Goal: Task Accomplishment & Management: Manage account settings

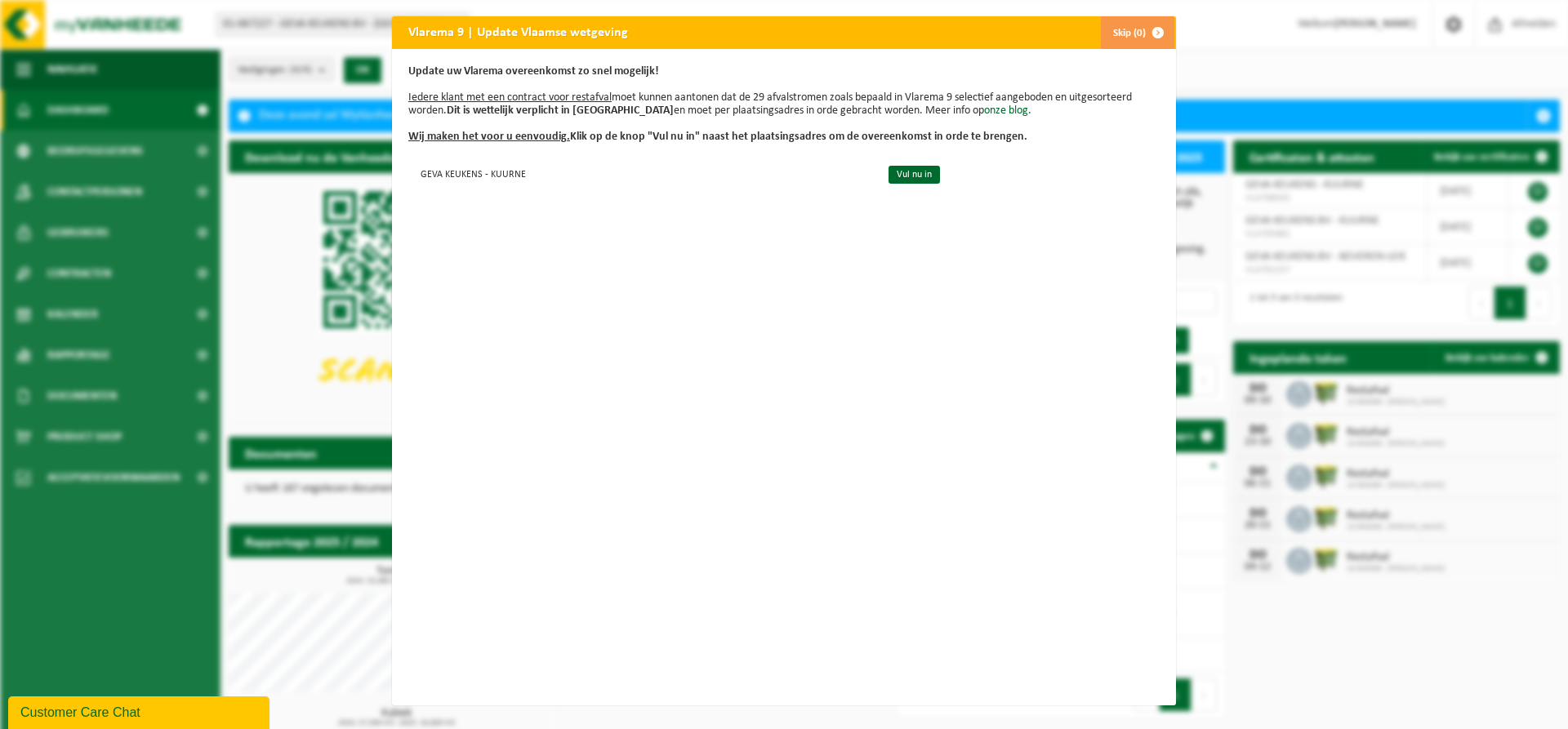
click at [1119, 31] on button "Skip (0)" at bounding box center [1137, 32] width 74 height 32
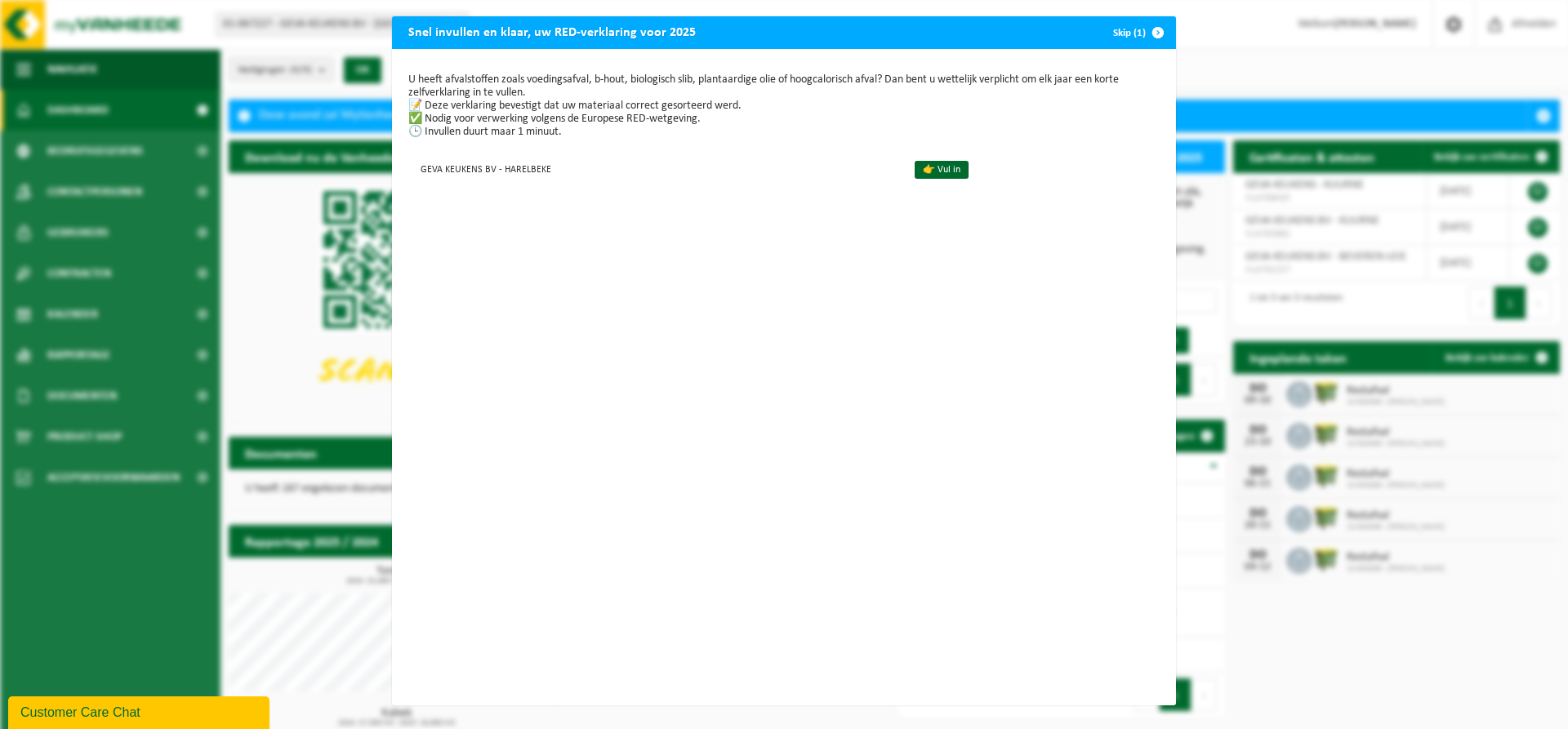
click at [1151, 33] on span "button" at bounding box center [1157, 32] width 32 height 32
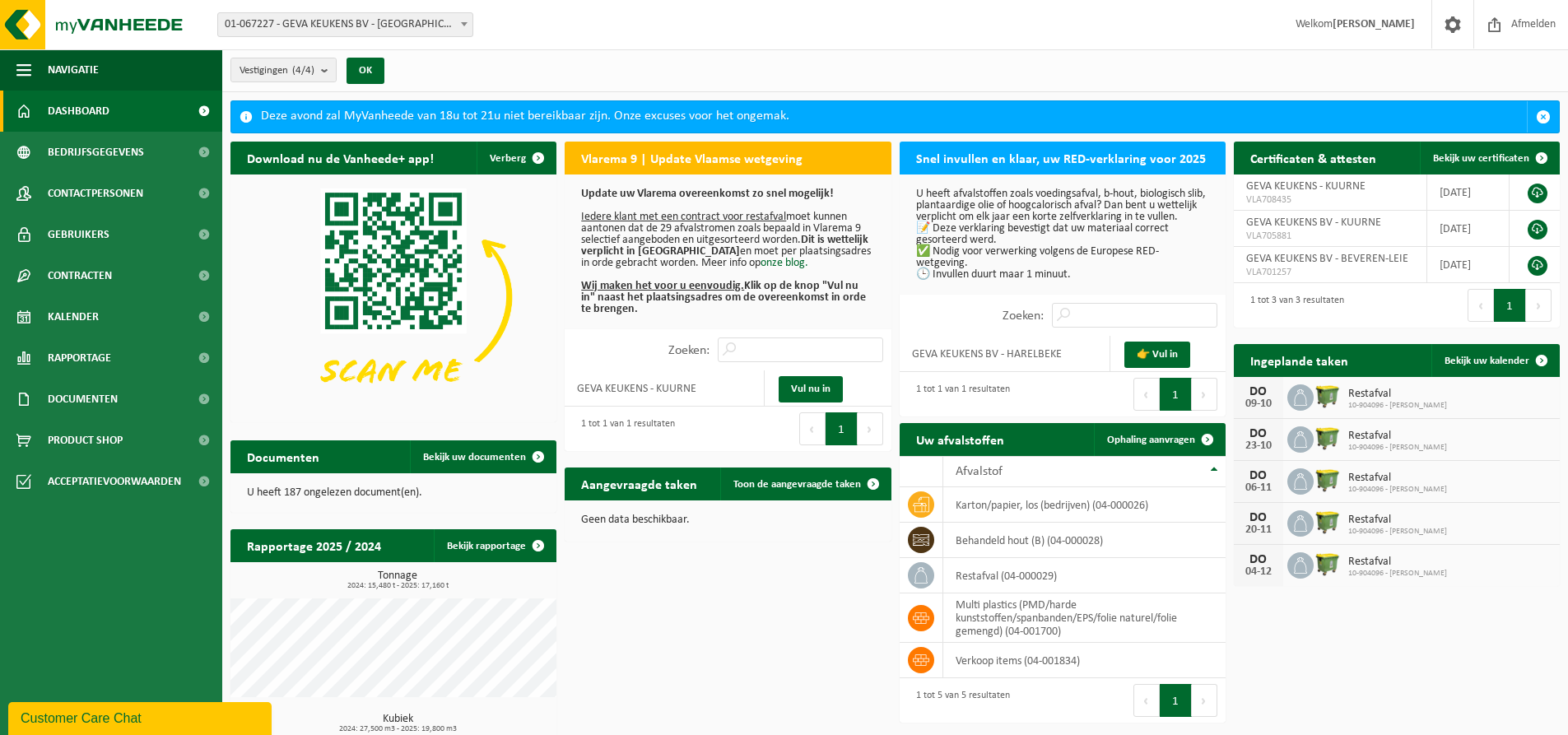
click at [89, 111] on span "Dashboard" at bounding box center [78, 111] width 61 height 41
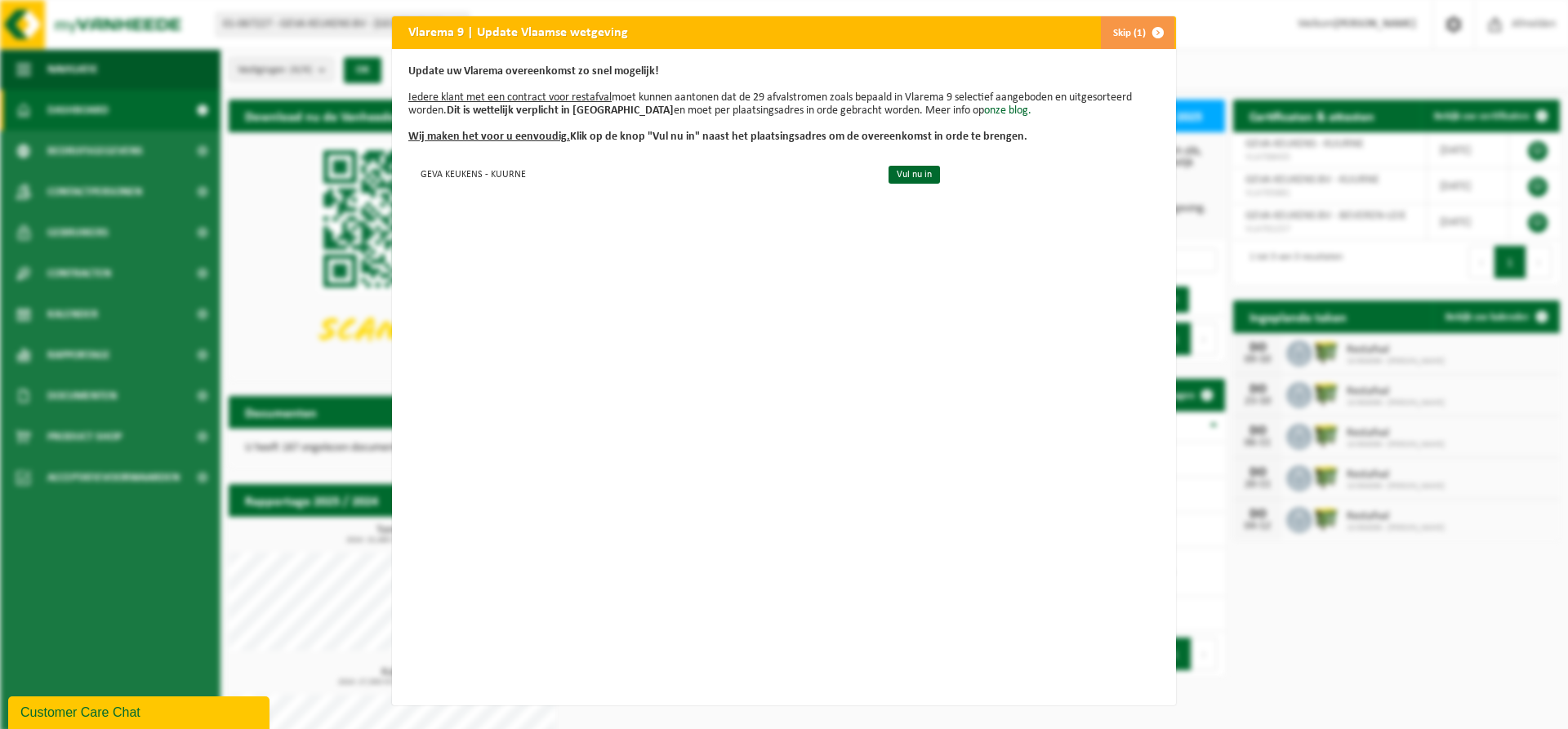
click at [84, 136] on div "Vlarema 9 | Update Vlaamse wetgeving Skip (1) Update uw Vlarema overeenkomst zo…" at bounding box center [784, 364] width 1568 height 729
click at [1141, 26] on span "button" at bounding box center [1157, 32] width 32 height 32
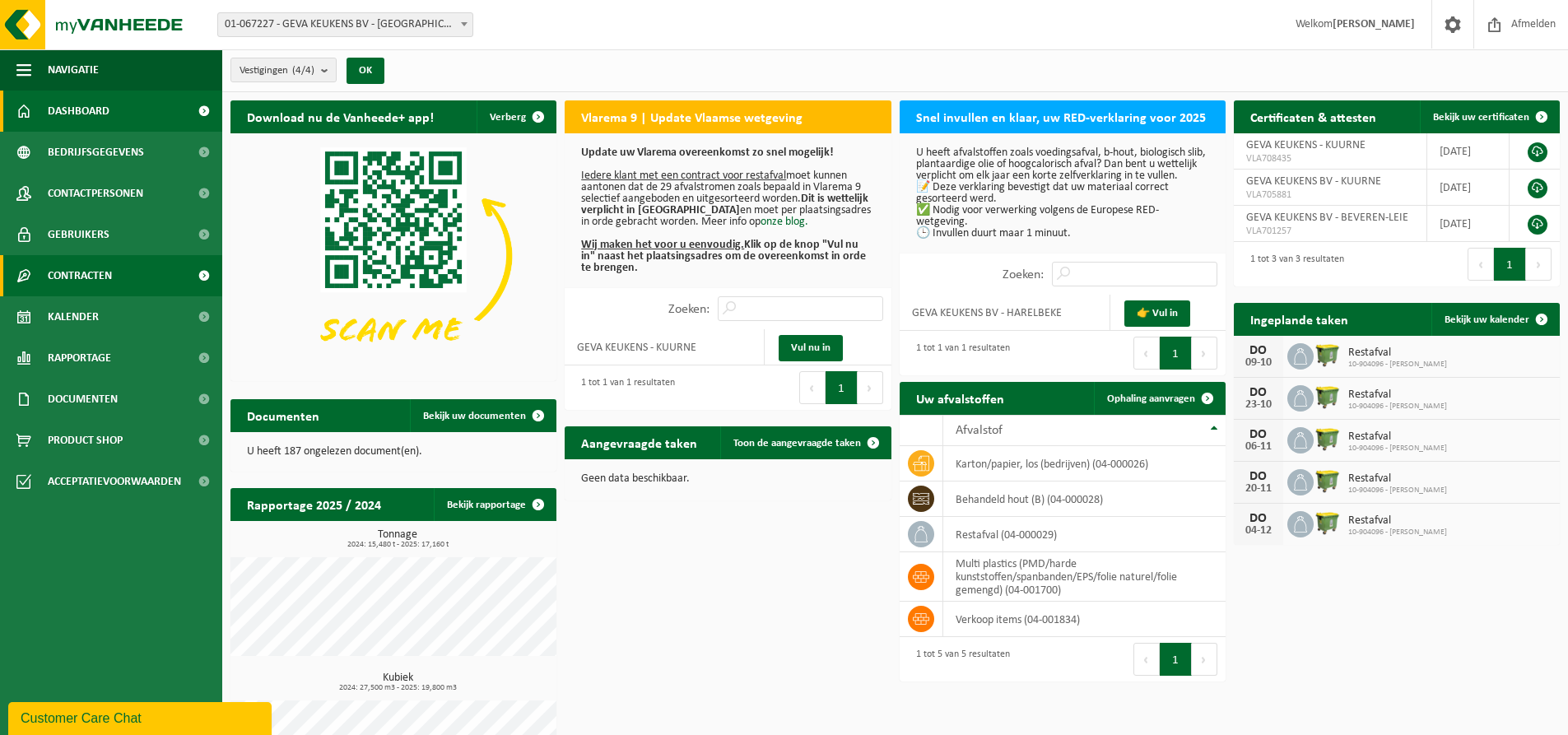
click at [69, 270] on span "Contracten" at bounding box center [79, 276] width 64 height 41
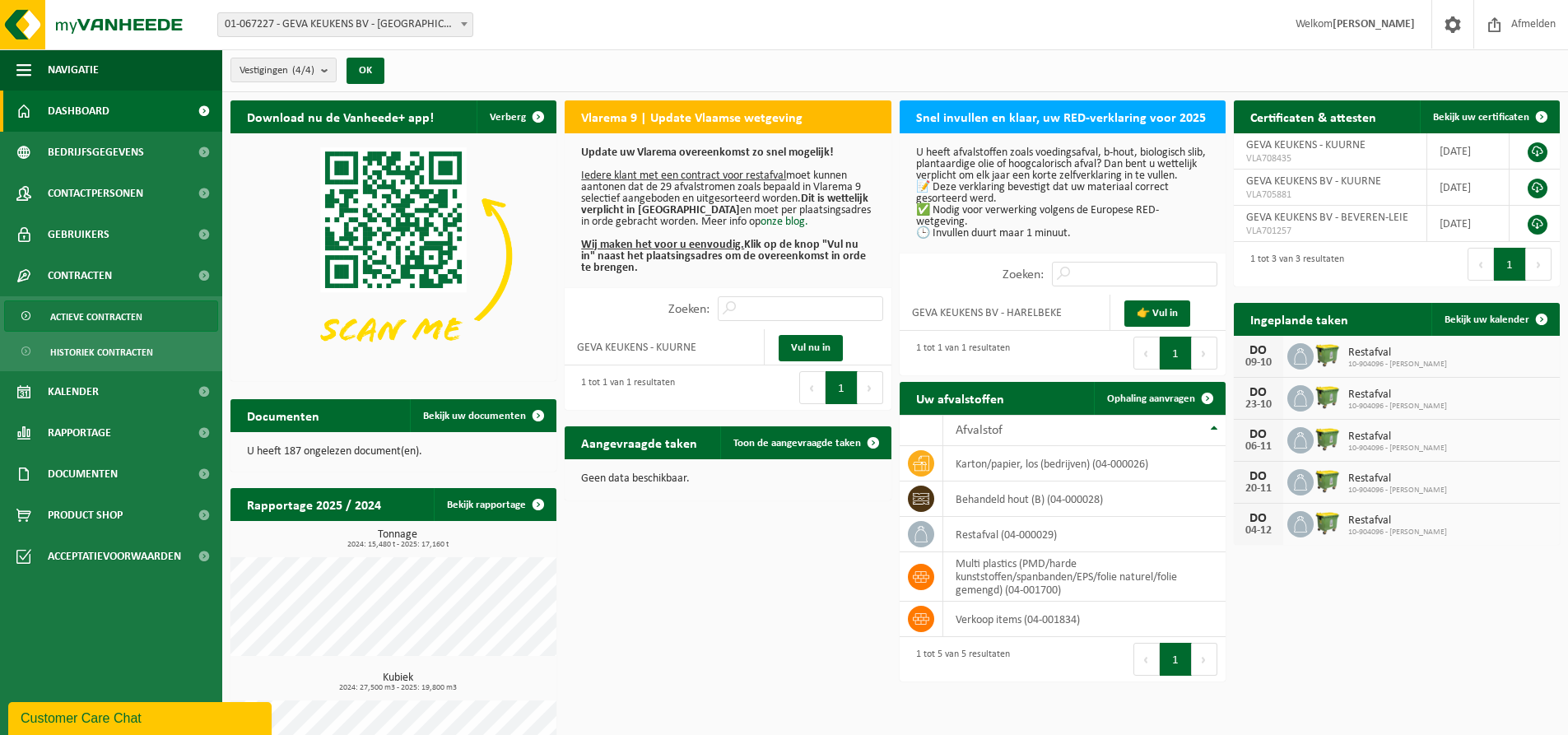
click at [79, 309] on span "Actieve contracten" at bounding box center [96, 317] width 92 height 32
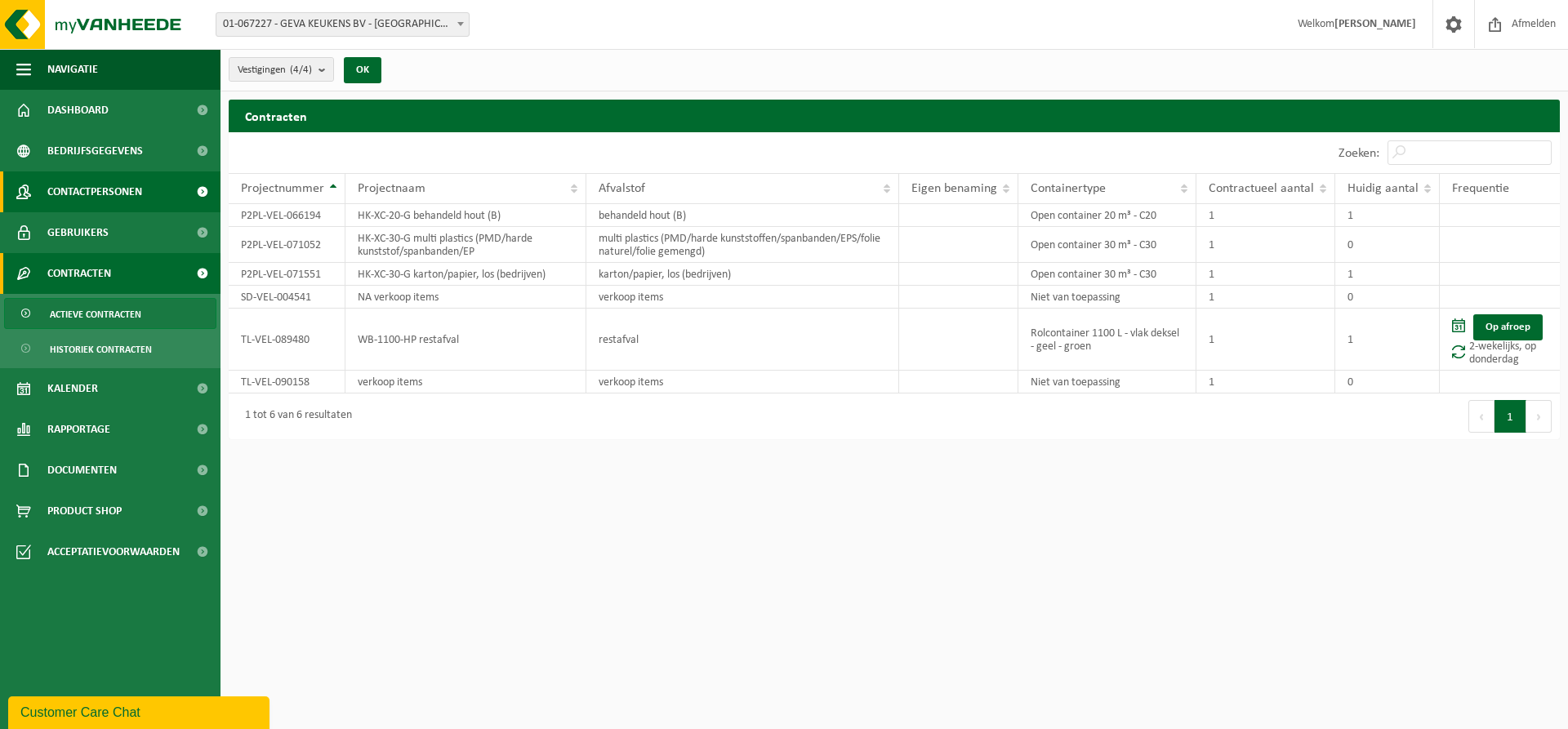
click at [79, 192] on span "Contactpersonen" at bounding box center [94, 192] width 95 height 41
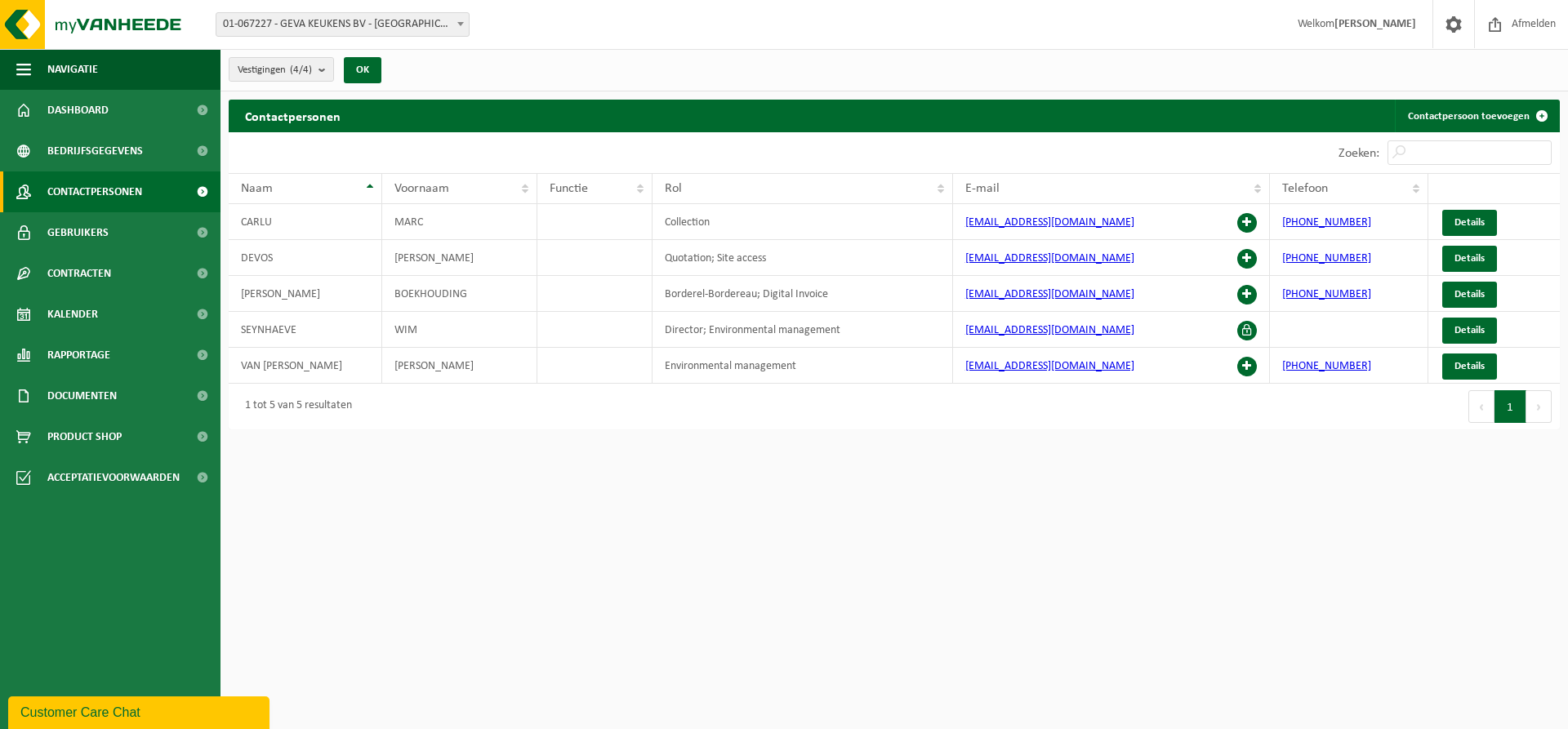
click at [1536, 404] on button "Volgende" at bounding box center [1538, 406] width 25 height 32
click at [1468, 219] on span "Details" at bounding box center [1469, 222] width 30 height 10
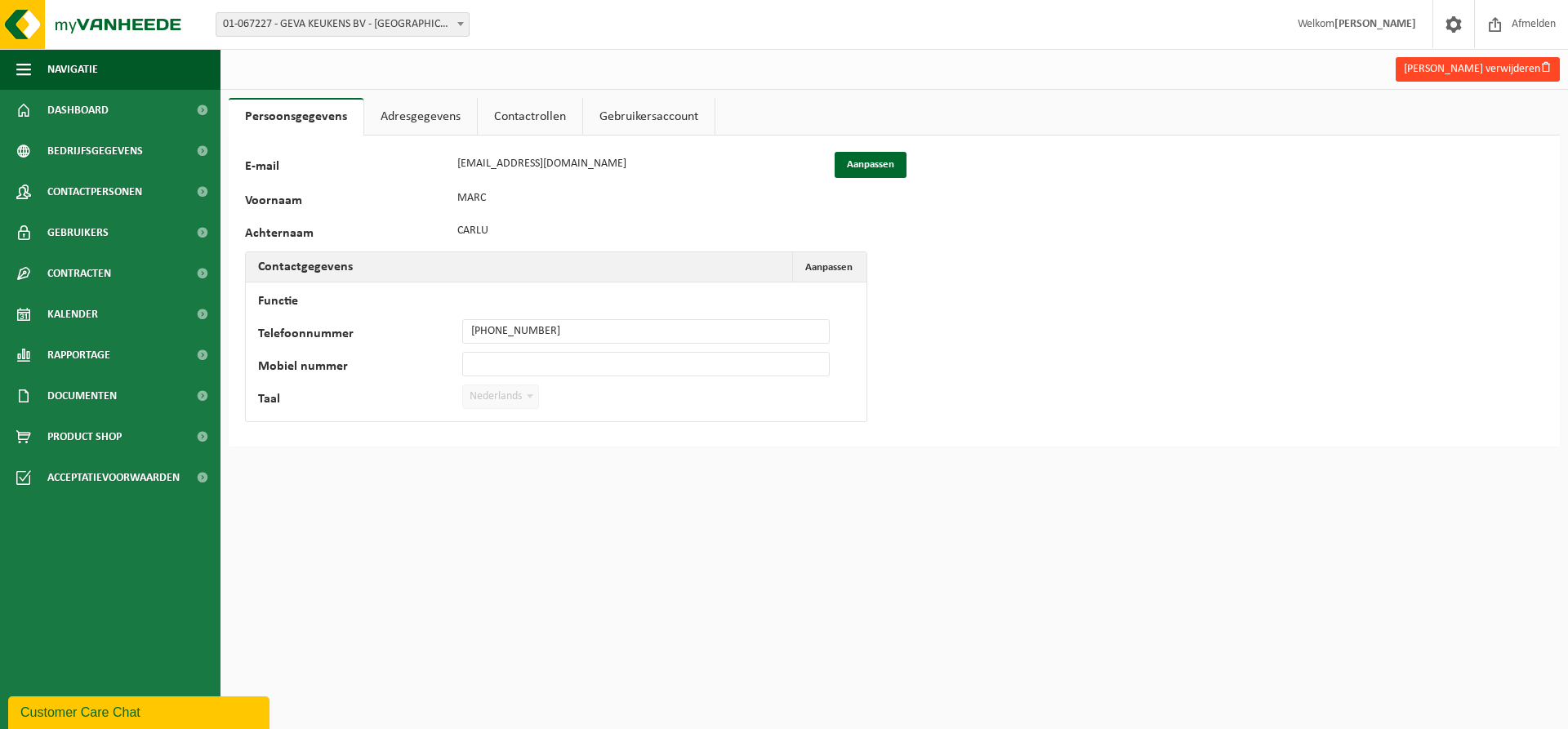
click at [1479, 66] on button "Marc Carlu verwijderen" at bounding box center [1477, 70] width 164 height 24
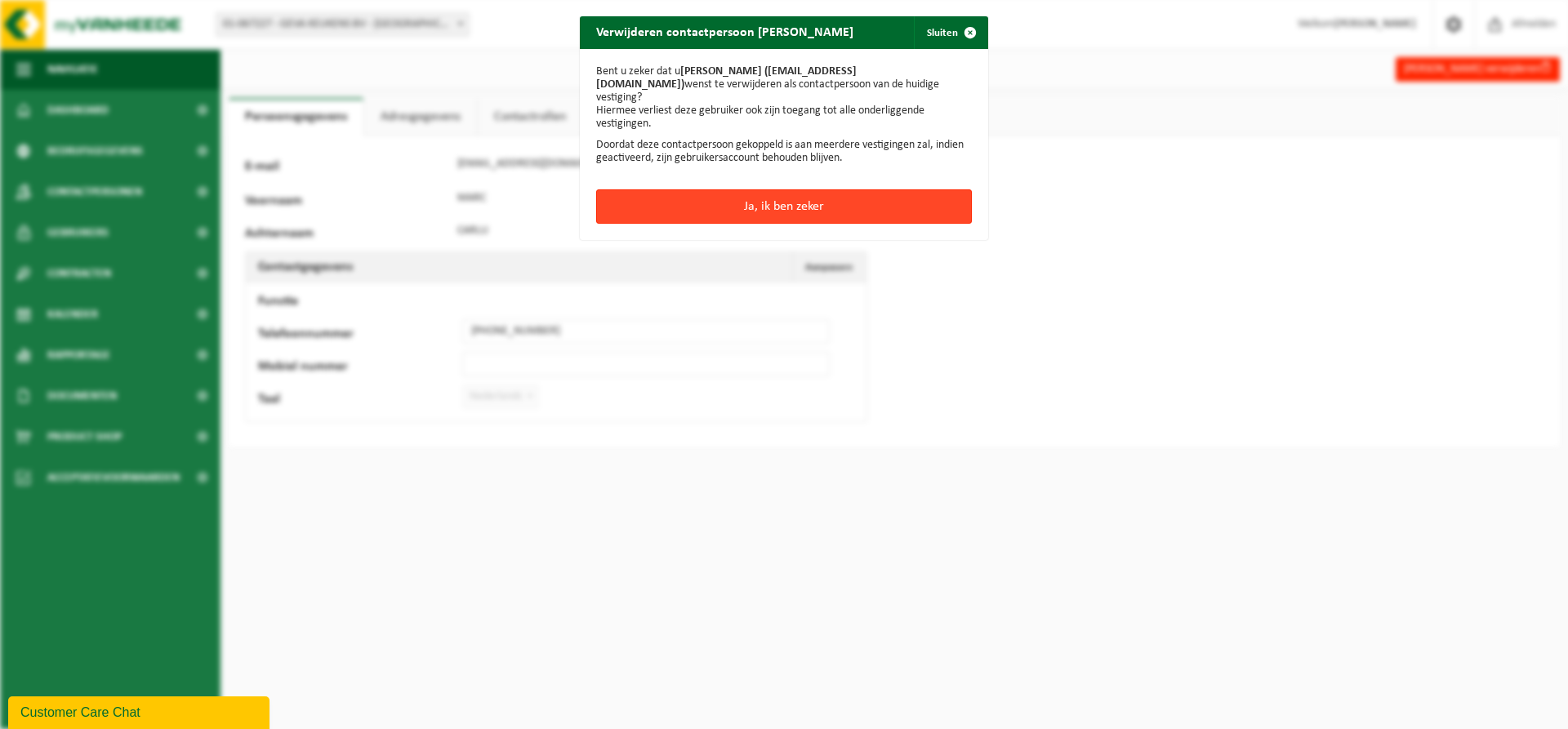
click at [784, 190] on button "Ja, ik ben zeker" at bounding box center [783, 206] width 375 height 34
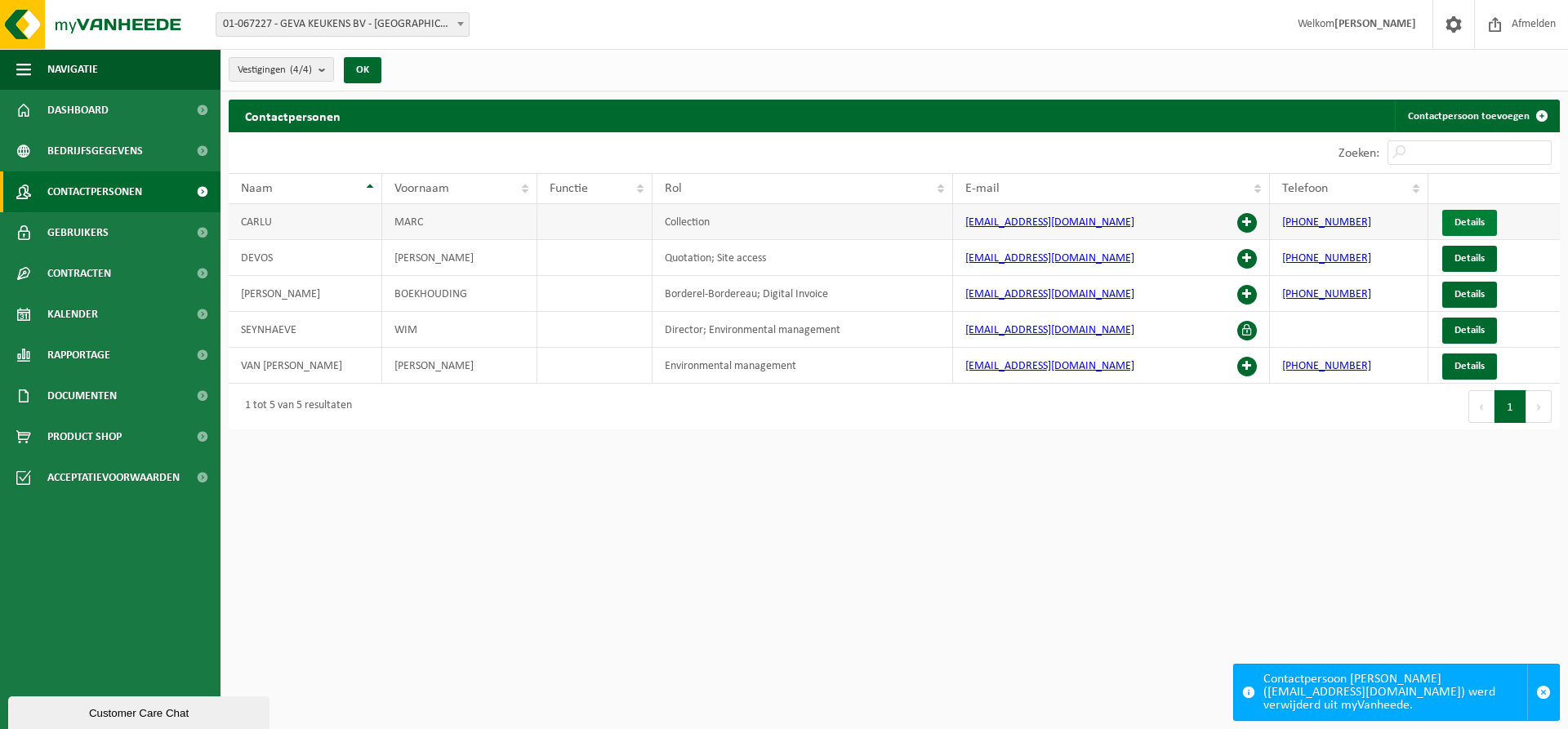
click at [1464, 218] on span "Details" at bounding box center [1469, 222] width 30 height 10
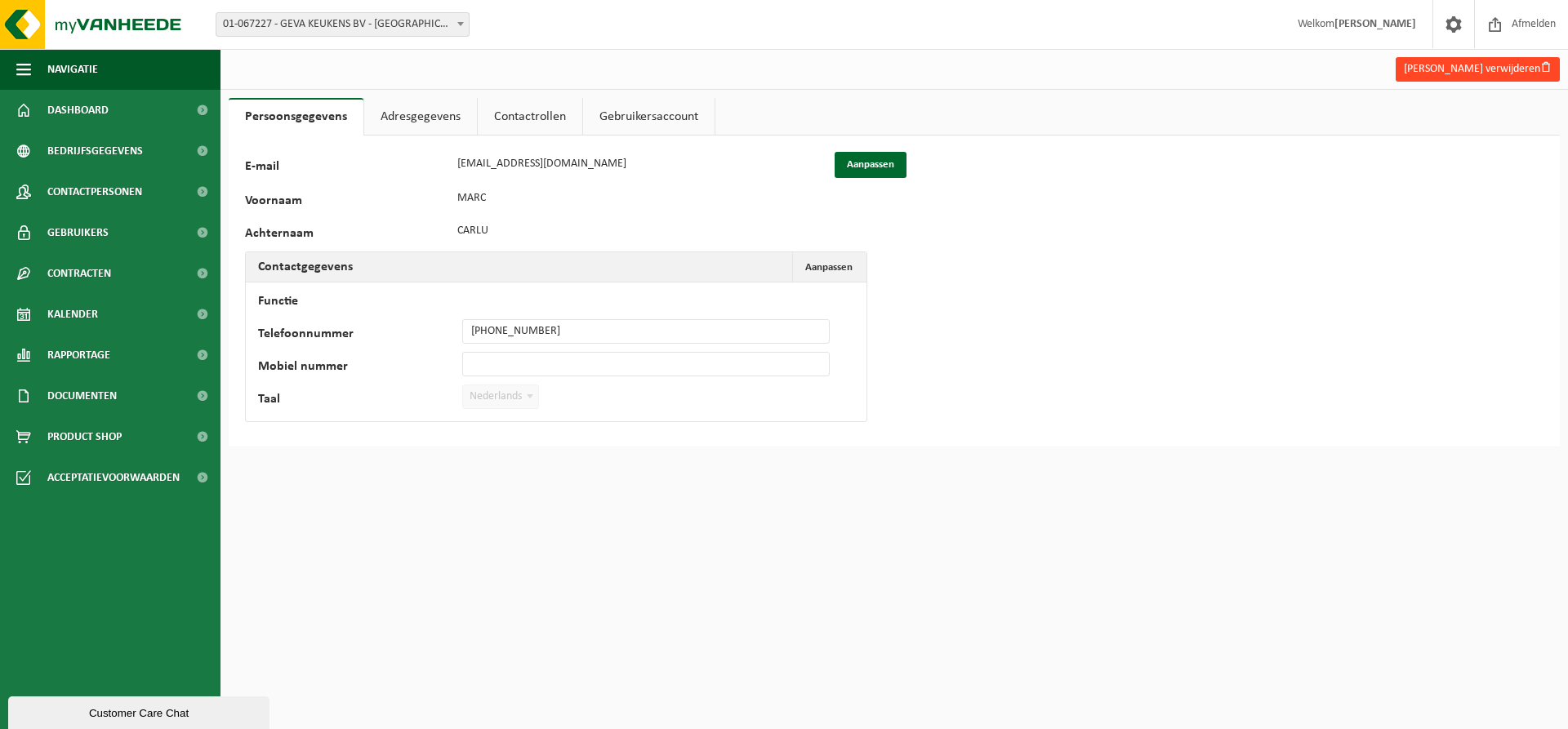
click at [1453, 71] on button "Marc Carlu verwijderen" at bounding box center [1477, 70] width 164 height 24
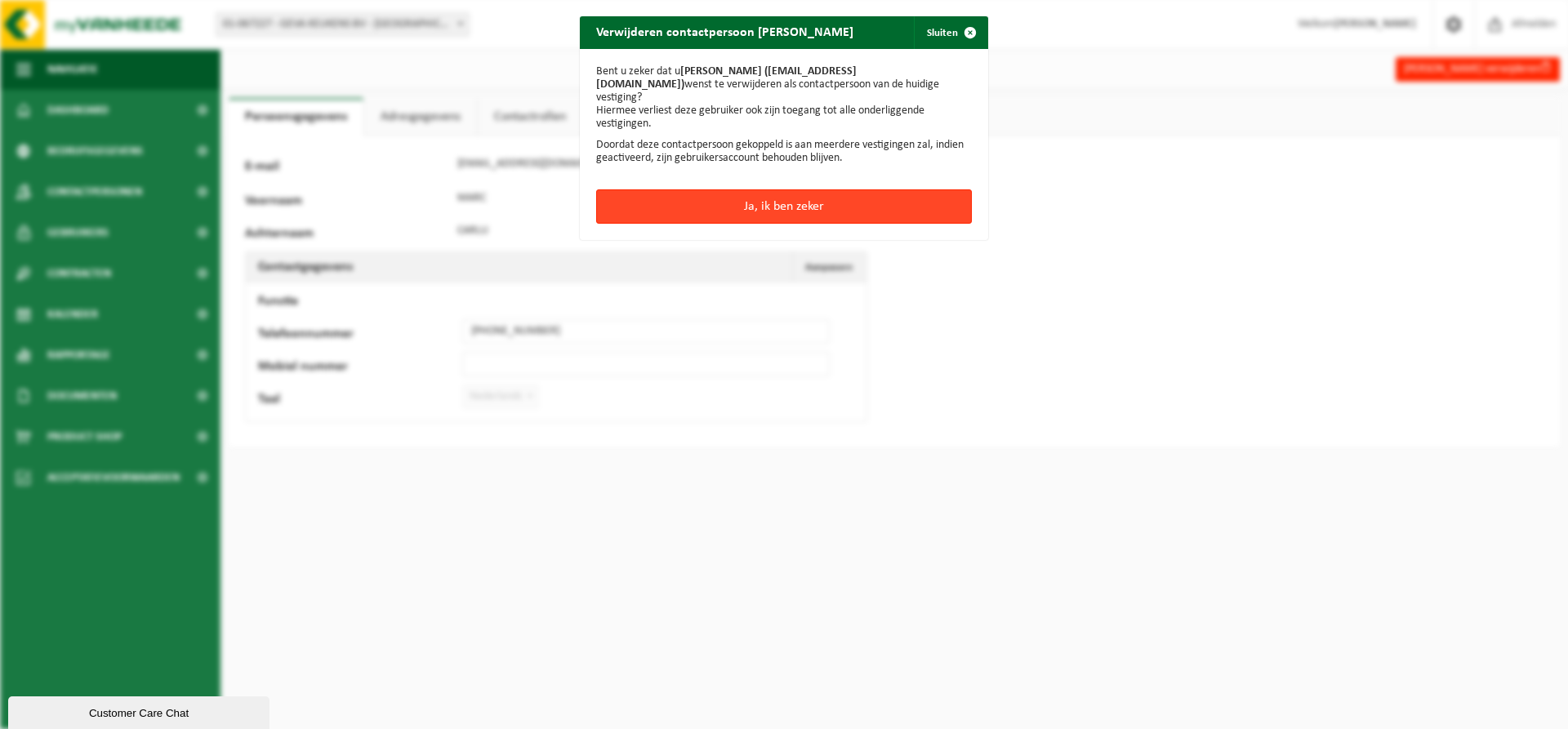
click at [775, 189] on button "Ja, ik ben zeker" at bounding box center [783, 206] width 375 height 34
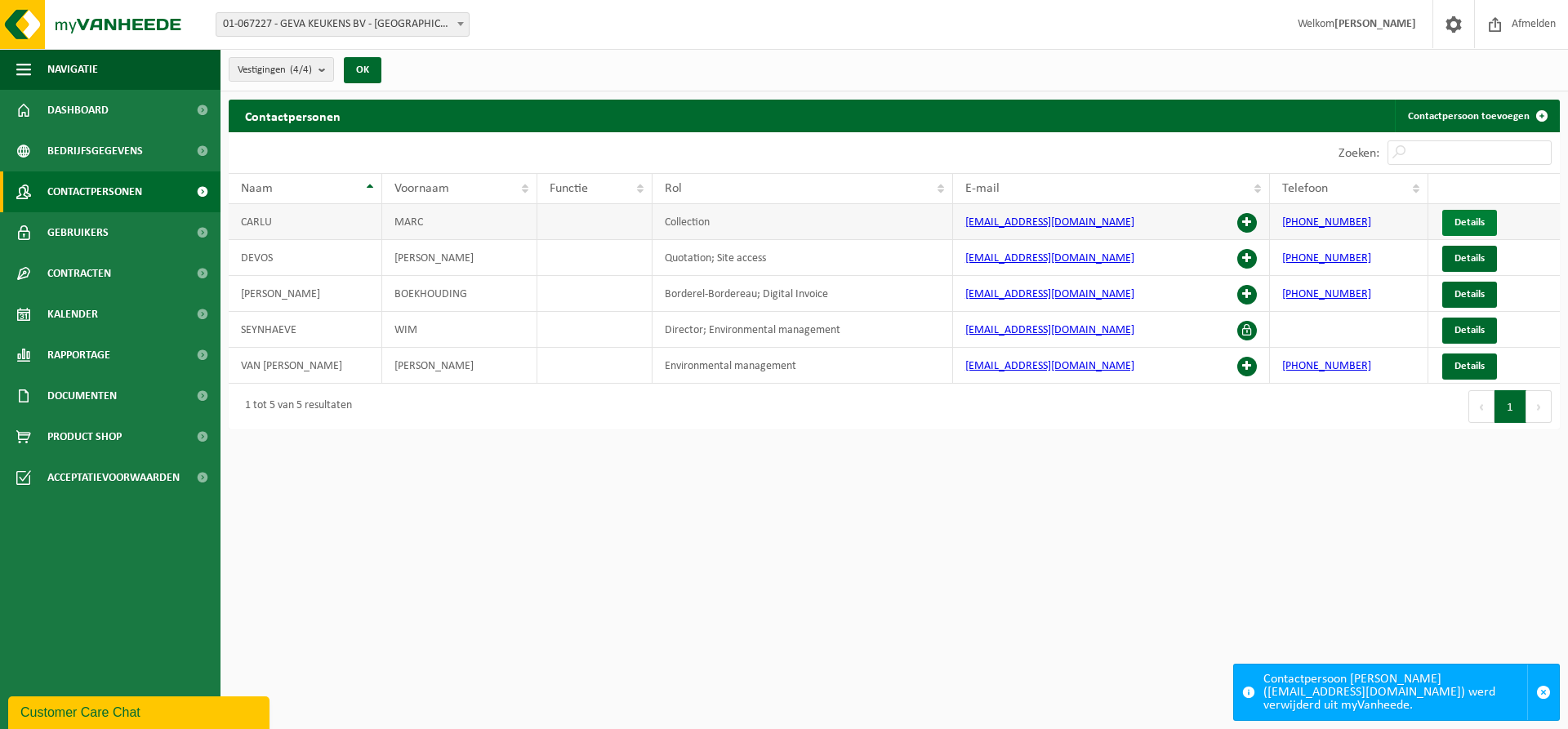
click at [1469, 220] on span "Details" at bounding box center [1469, 222] width 30 height 10
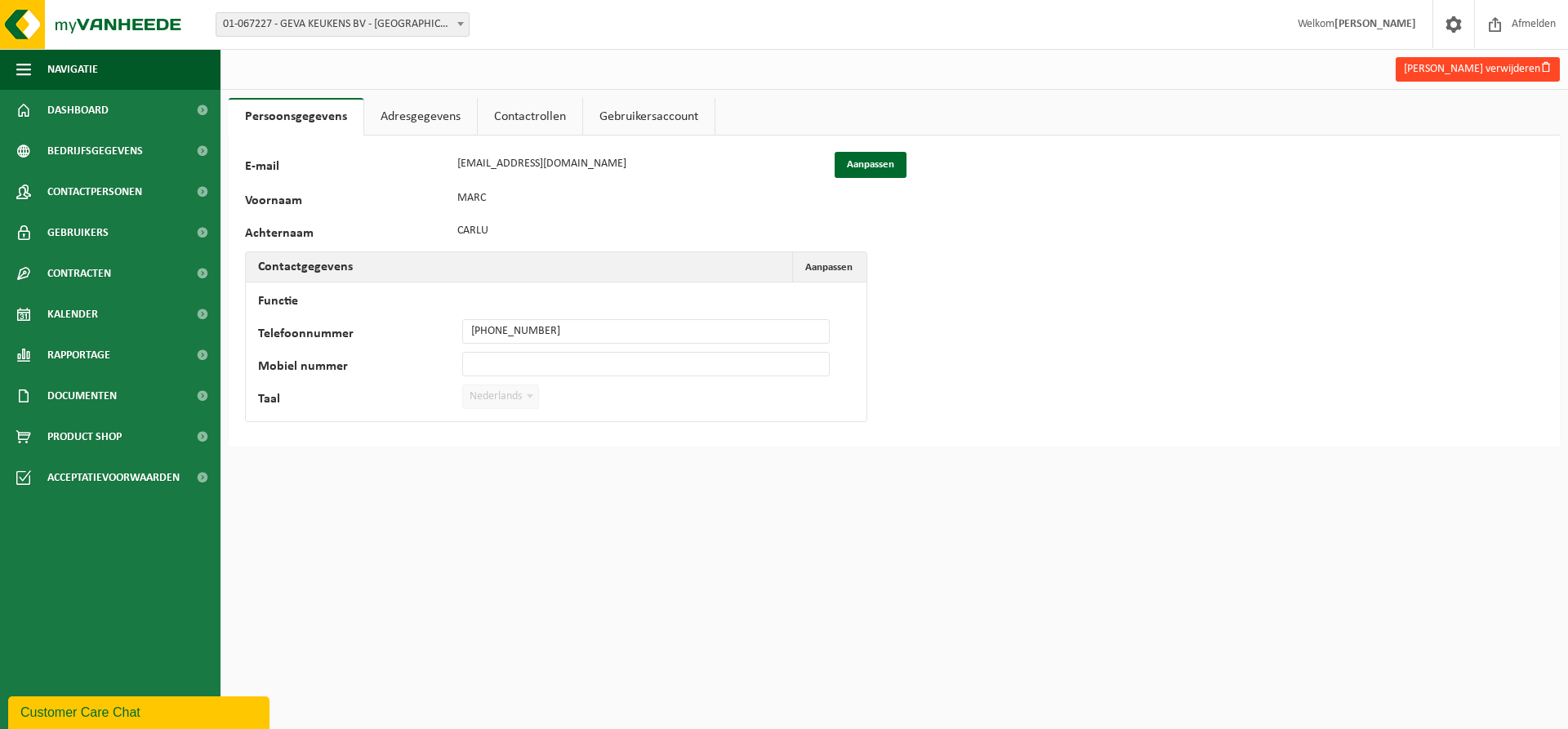
click at [1476, 68] on button "Marc Carlu verwijderen" at bounding box center [1477, 70] width 164 height 24
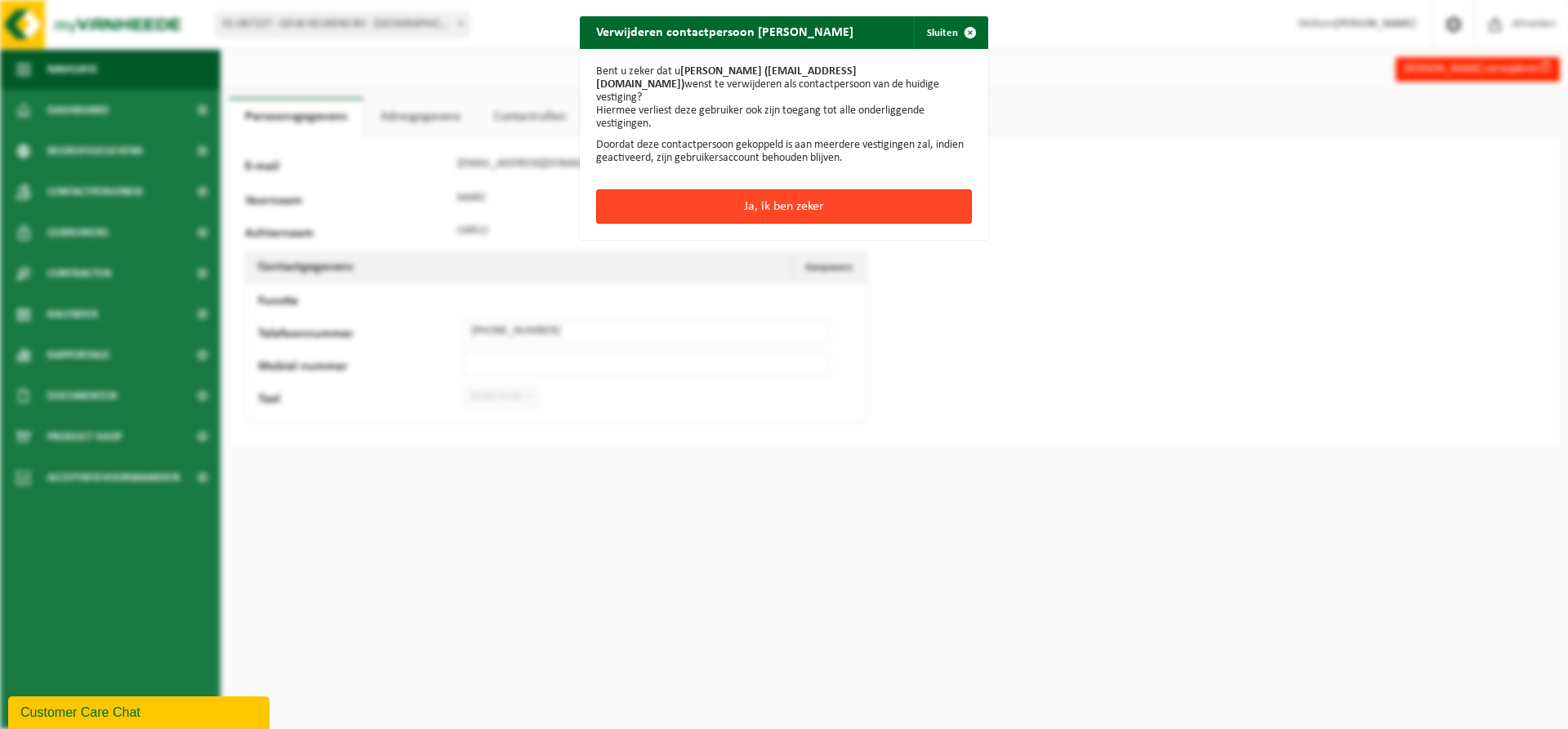
click at [742, 190] on button "Ja, ik ben zeker" at bounding box center [783, 206] width 375 height 34
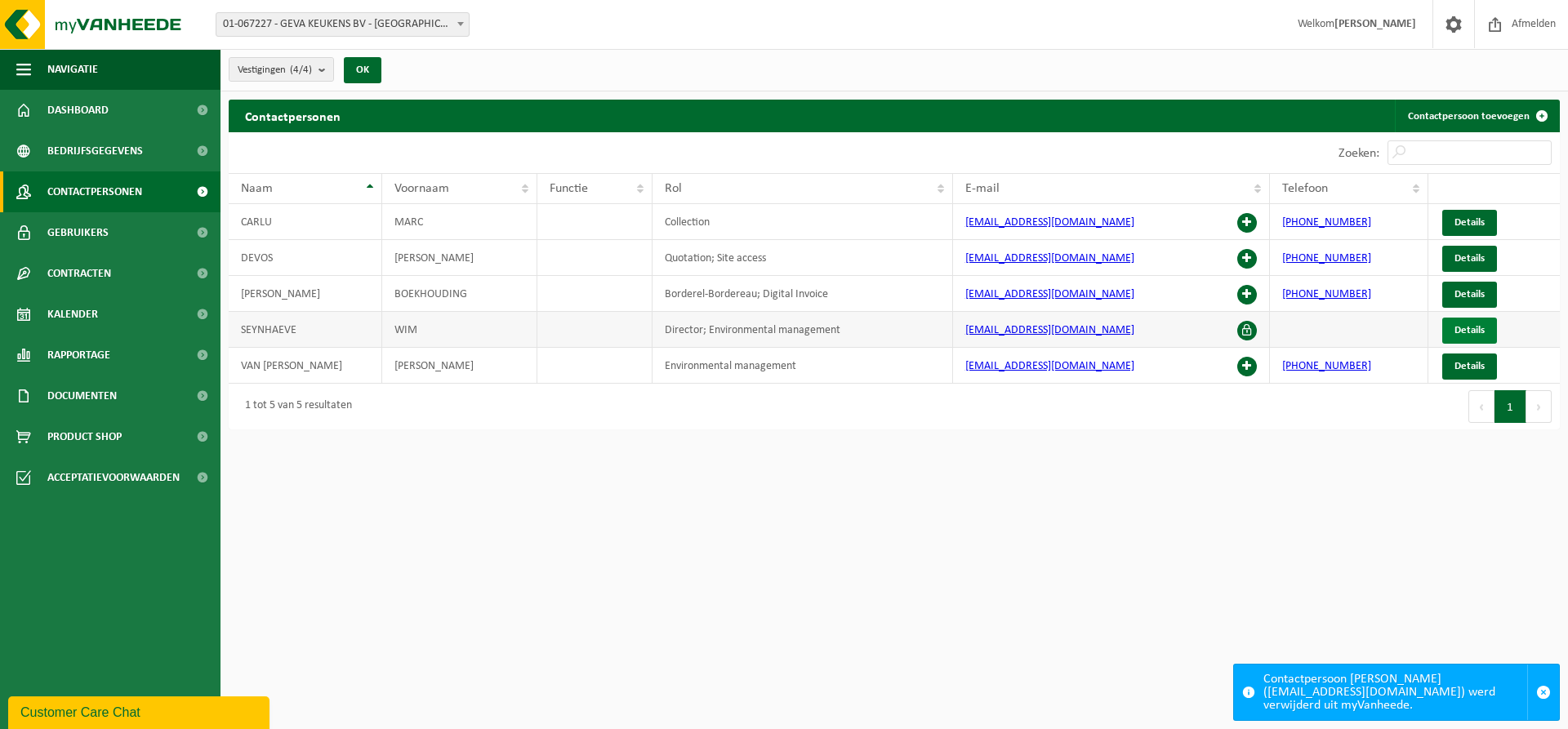
click at [1480, 327] on span "Details" at bounding box center [1469, 330] width 30 height 10
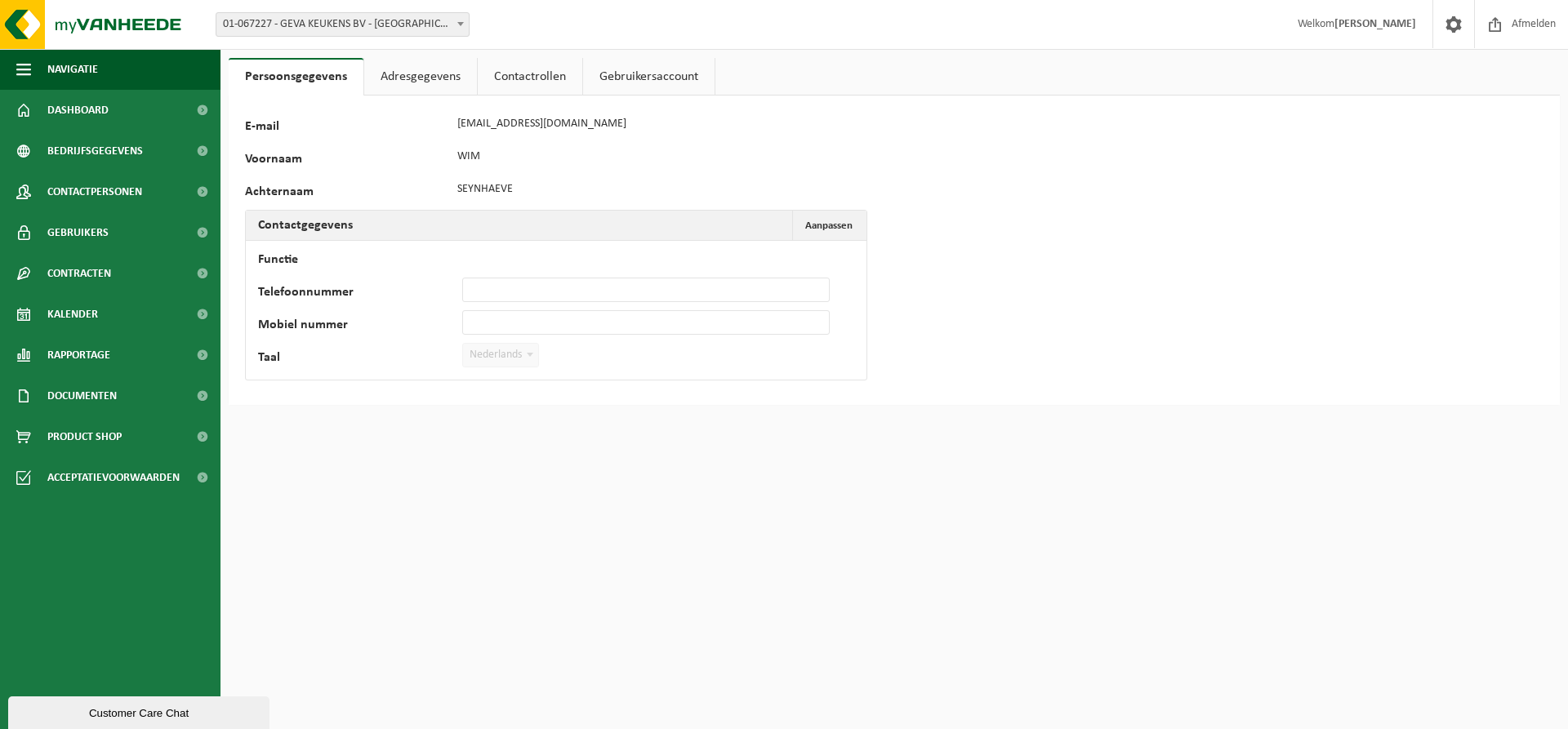
click at [423, 75] on link "Adresgegevens" at bounding box center [420, 77] width 112 height 37
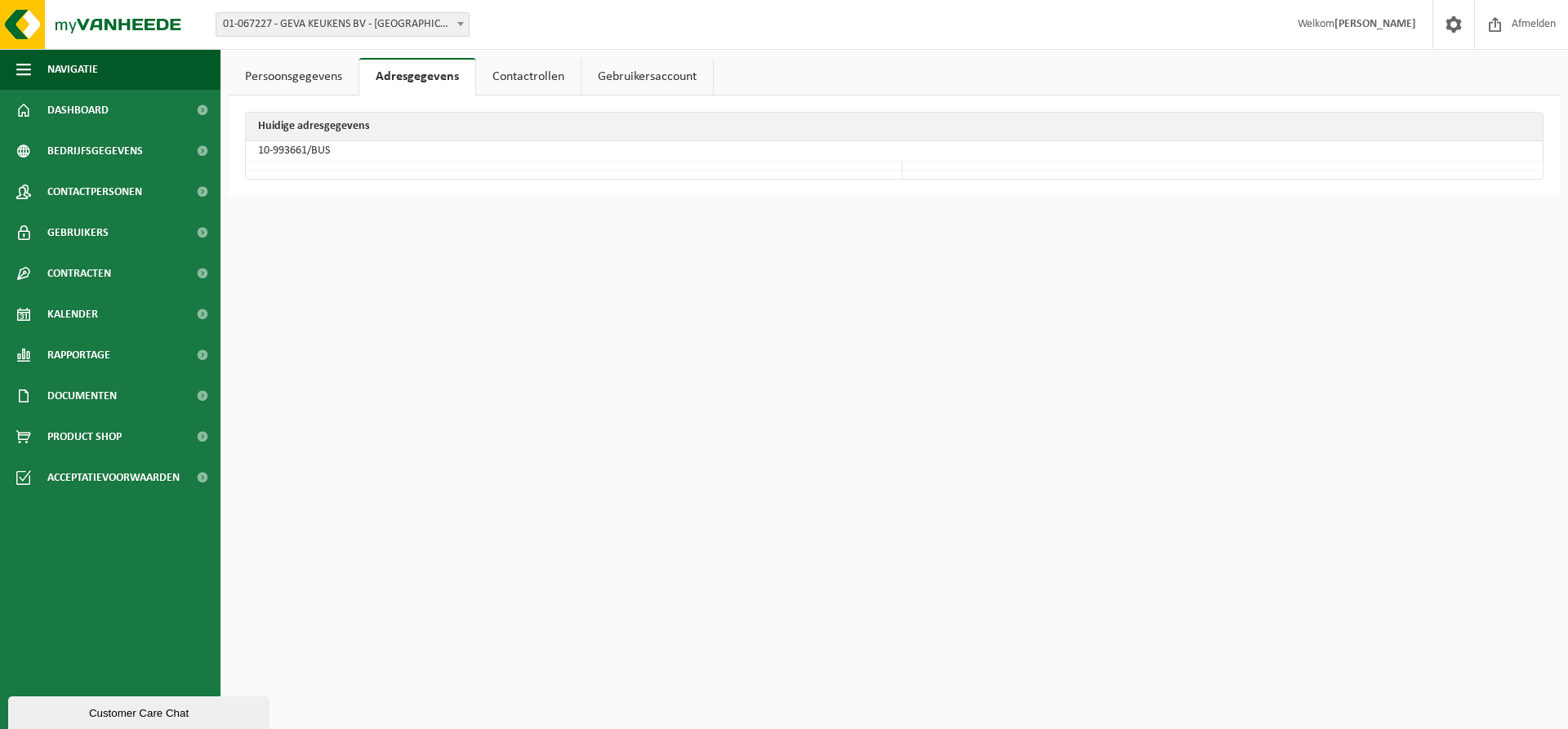
click at [287, 74] on link "Persoonsgegevens" at bounding box center [293, 77] width 130 height 37
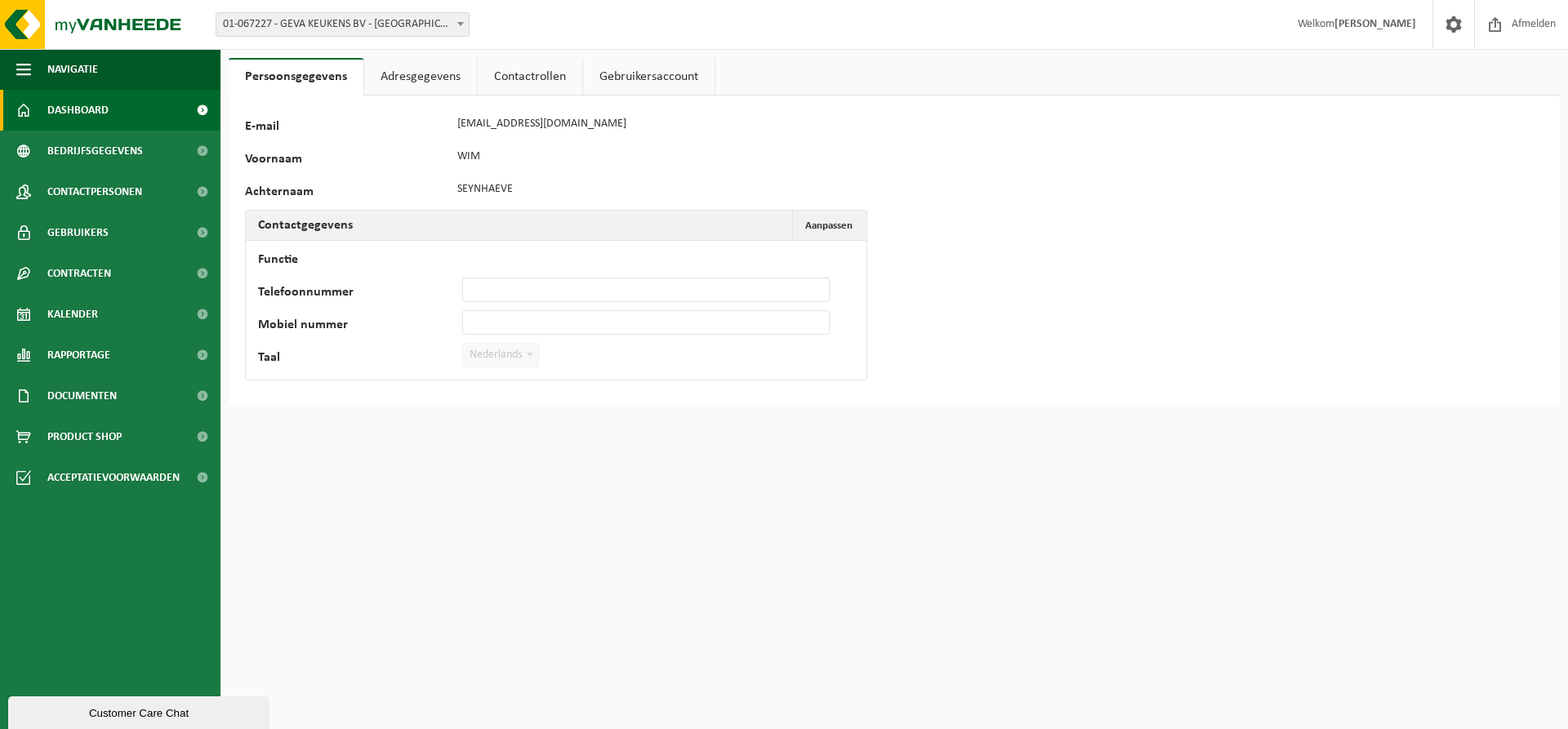
click at [85, 109] on span "Dashboard" at bounding box center [78, 110] width 61 height 41
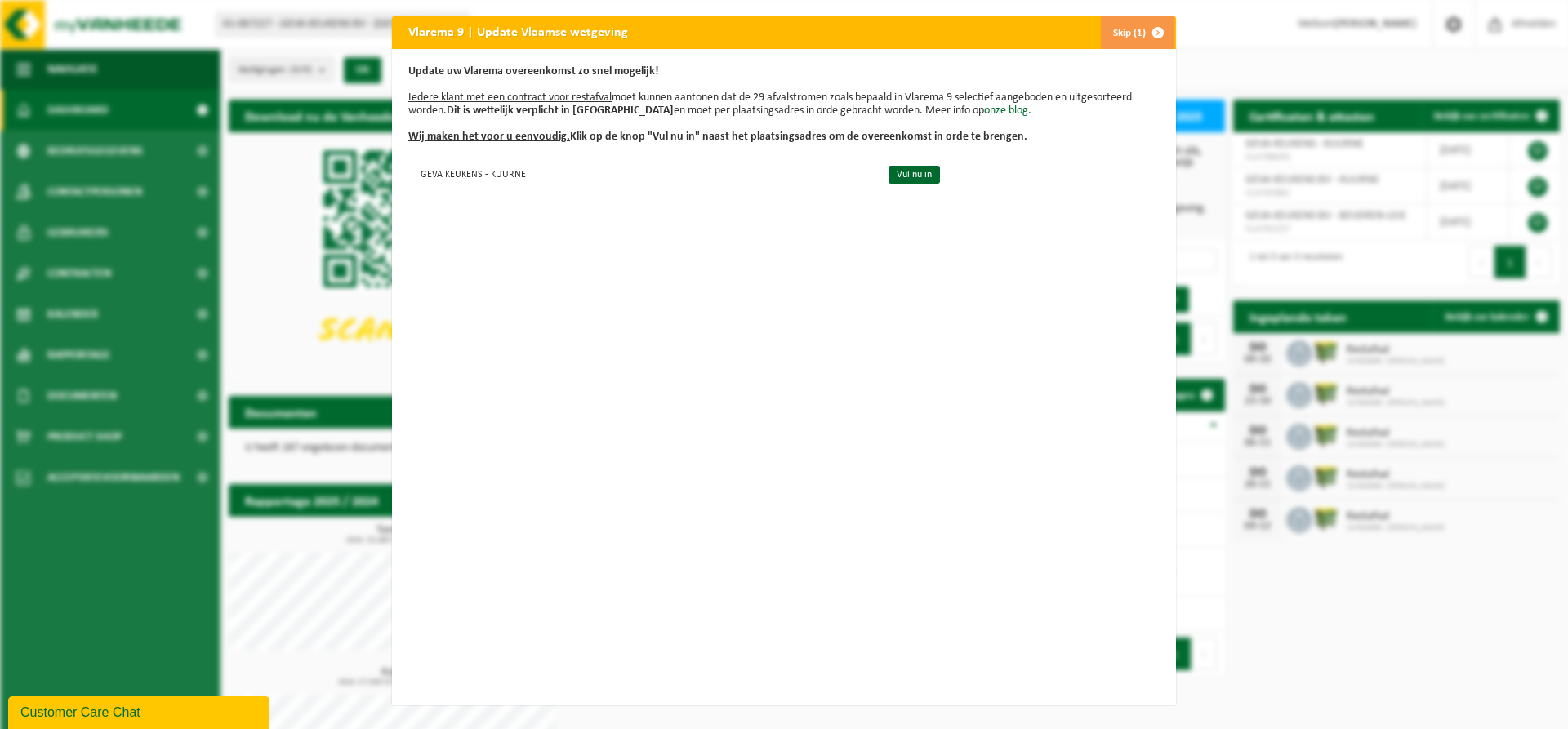
click at [1152, 30] on span "button" at bounding box center [1157, 32] width 32 height 32
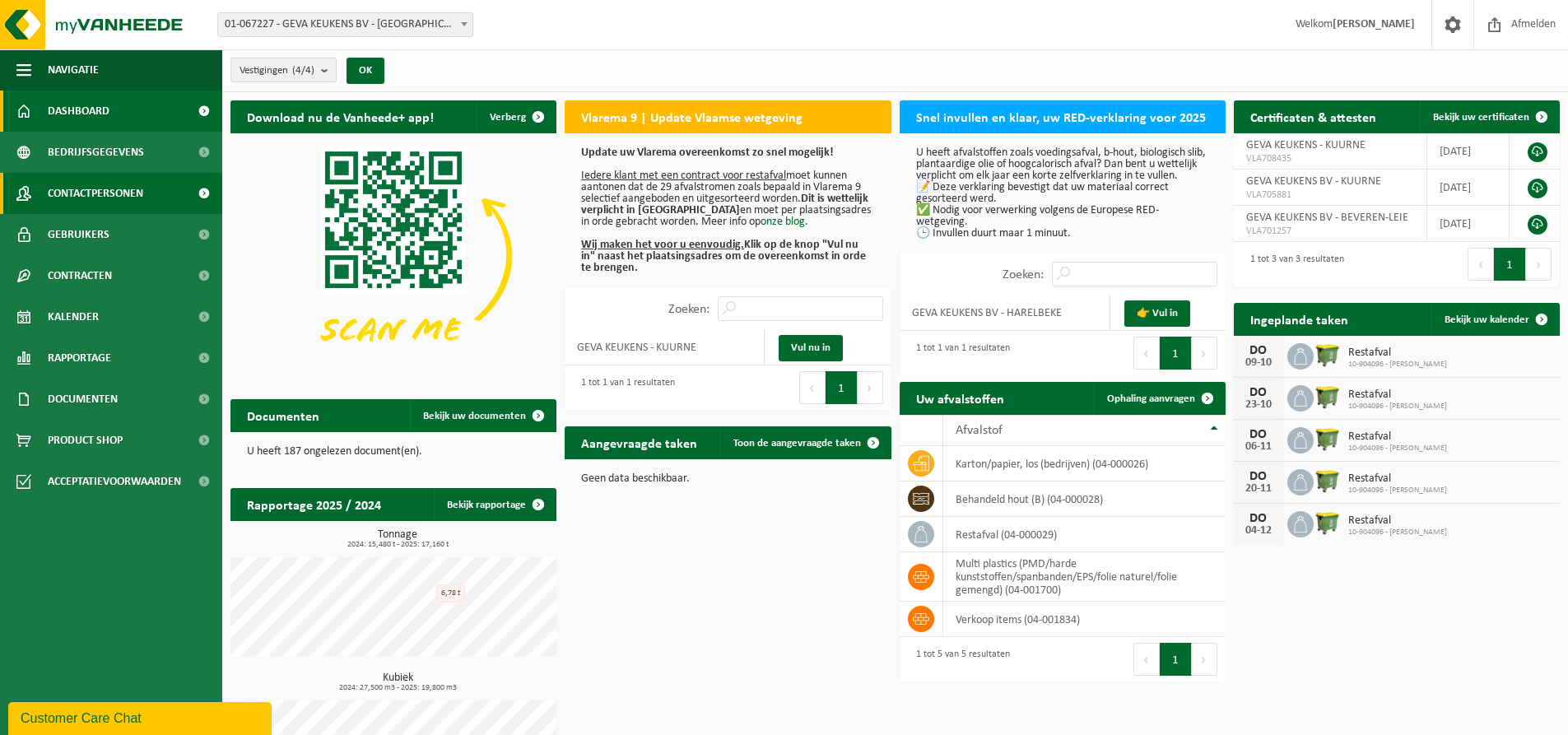
click at [86, 186] on span "Contactpersonen" at bounding box center [95, 193] width 96 height 41
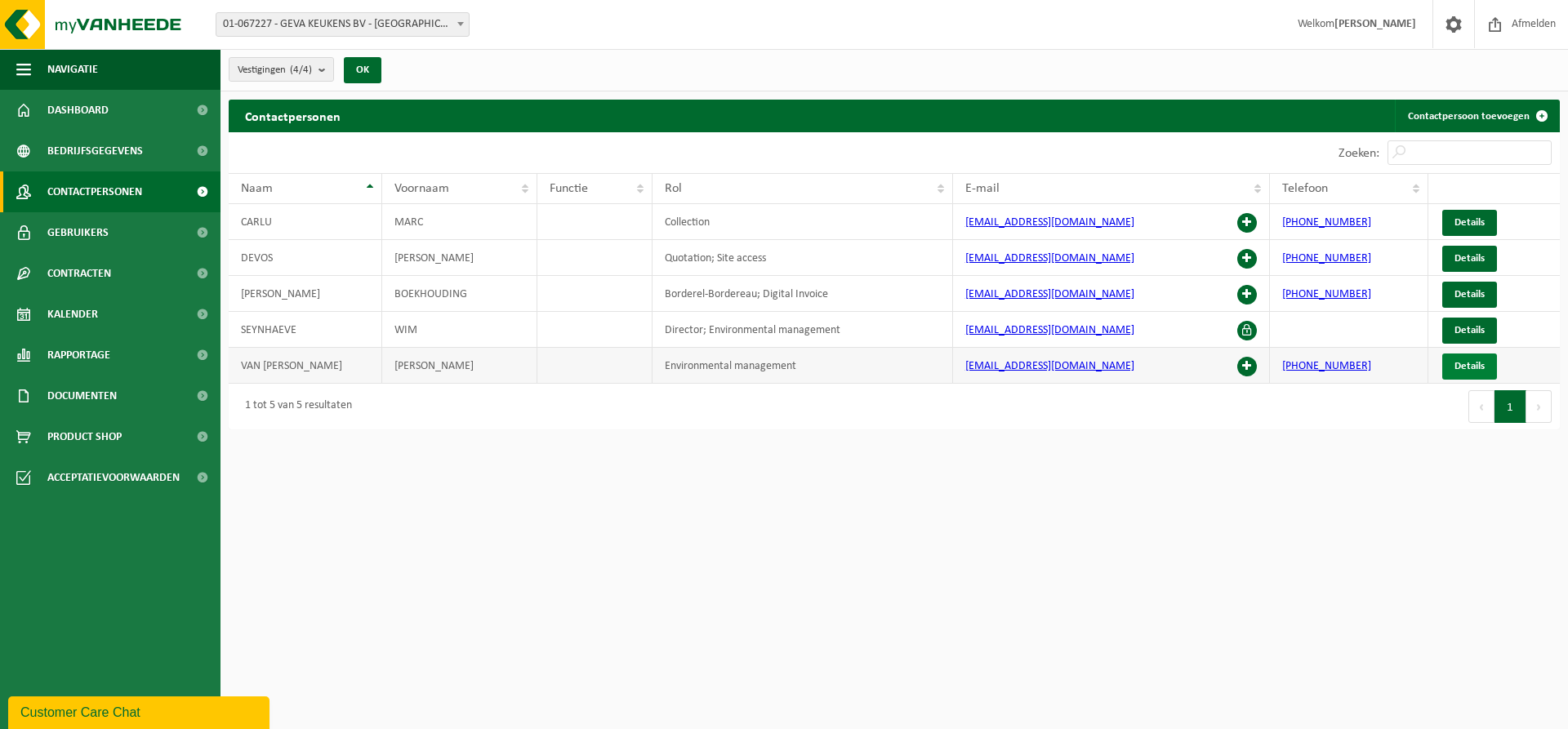
click at [1465, 362] on span "Details" at bounding box center [1469, 366] width 30 height 10
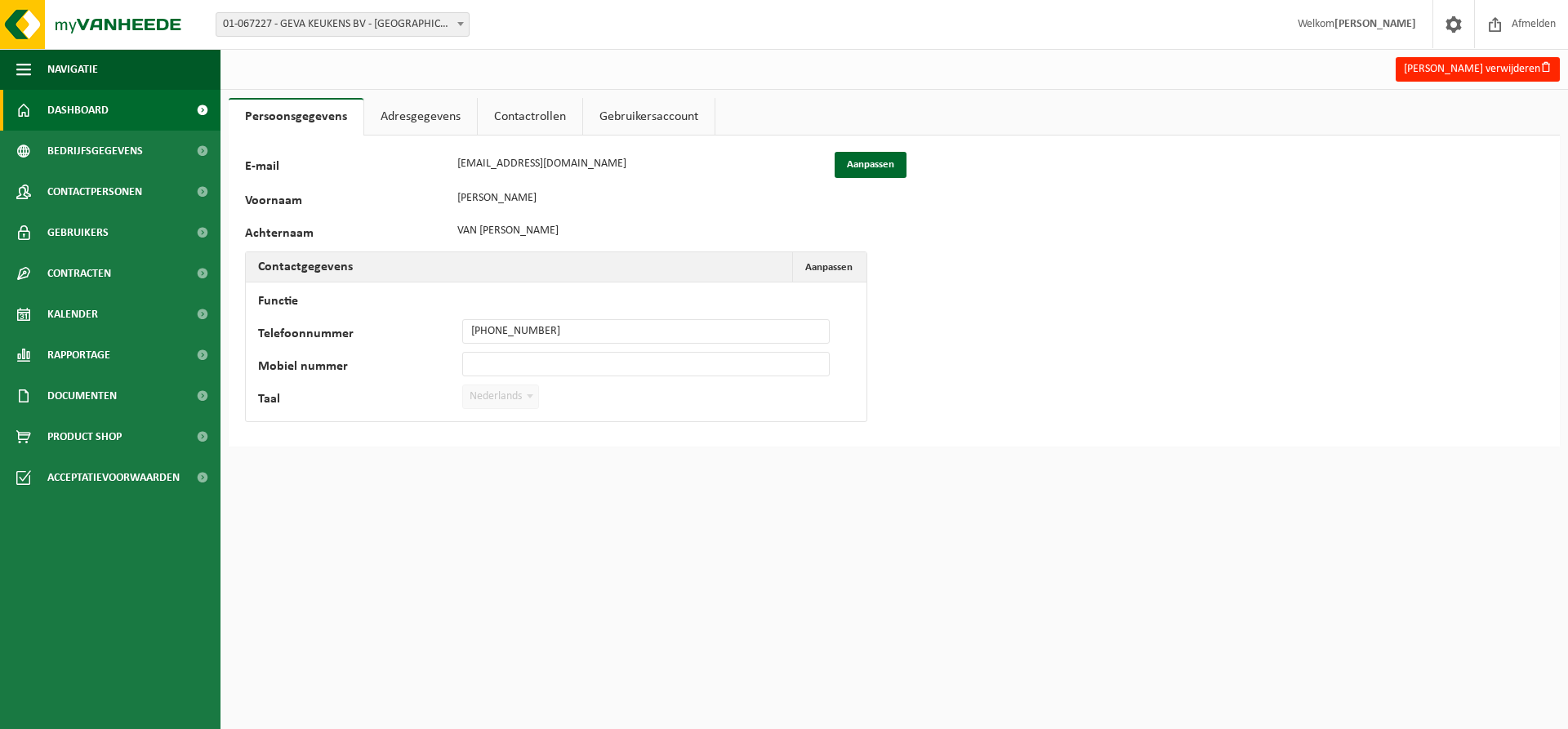
click at [75, 101] on span "Dashboard" at bounding box center [78, 110] width 61 height 41
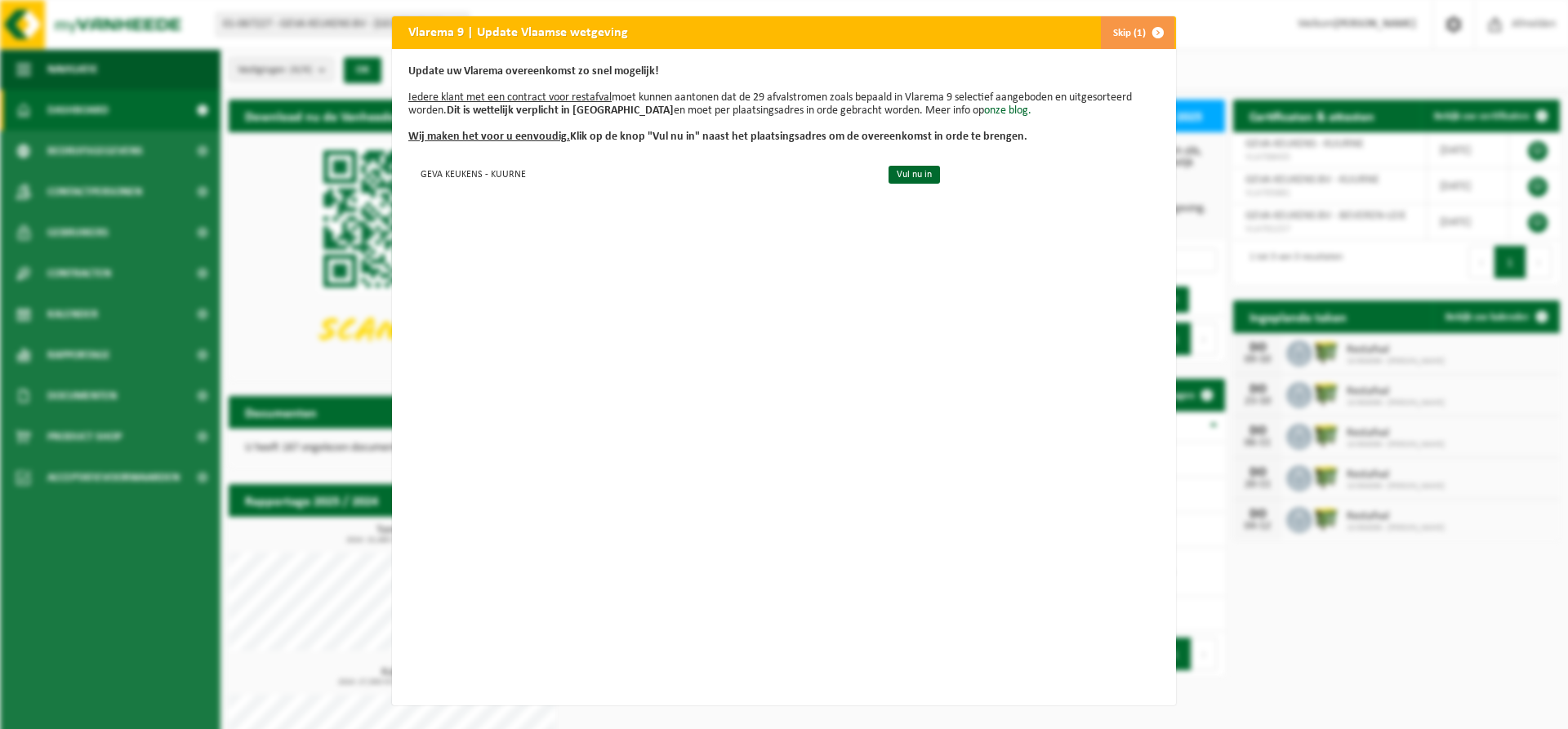
click at [1146, 32] on span "button" at bounding box center [1157, 32] width 32 height 32
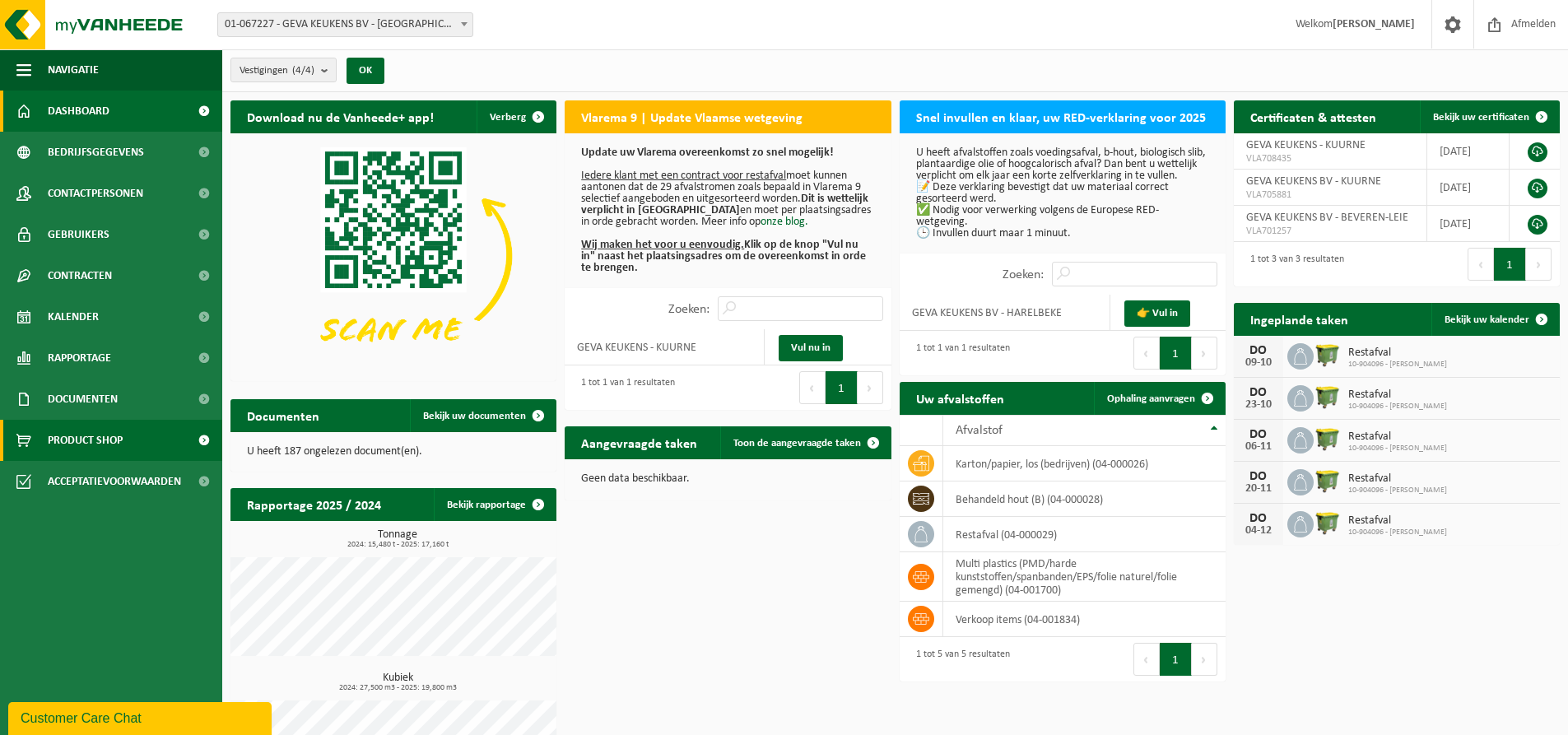
click at [96, 433] on span "Product Shop" at bounding box center [84, 440] width 75 height 41
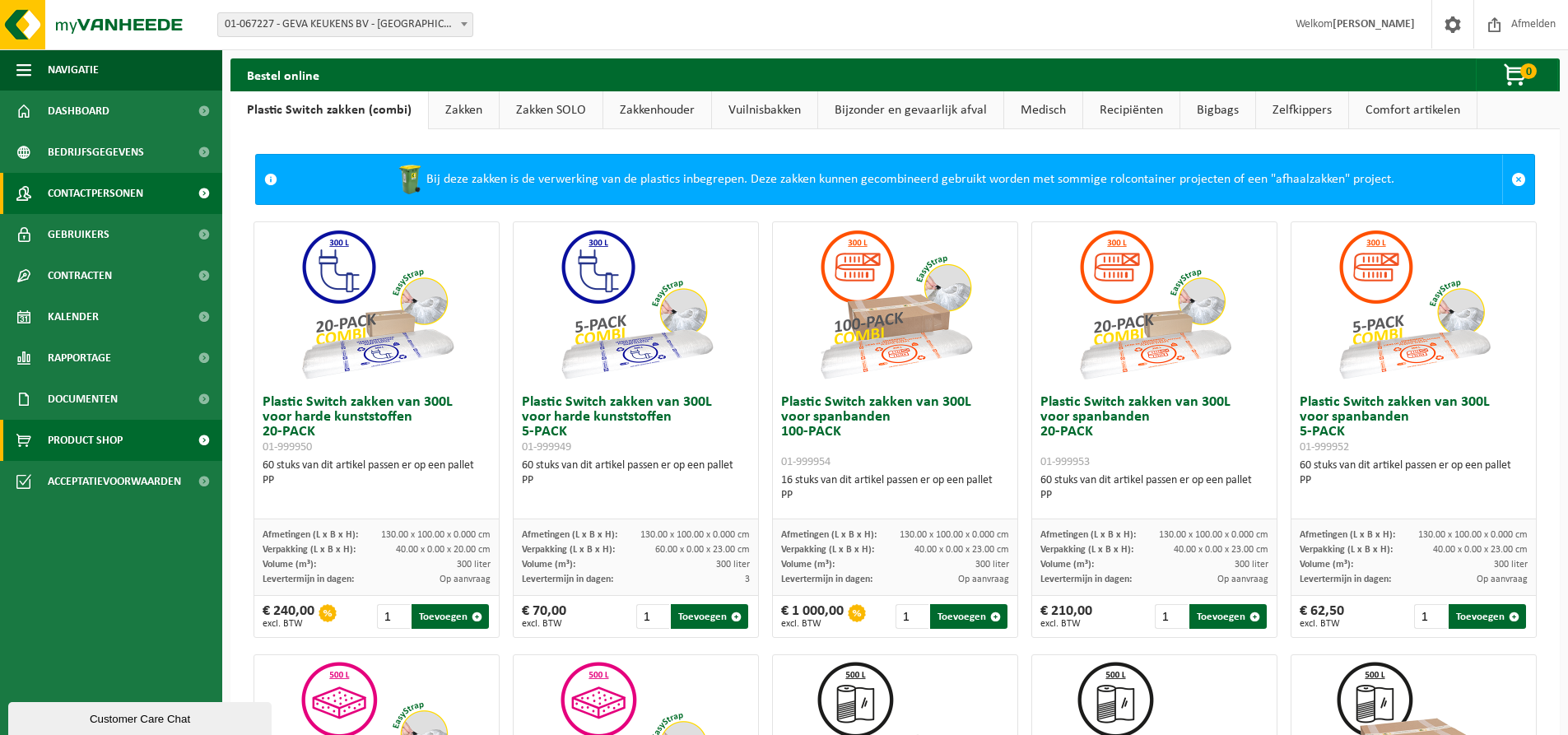
click at [87, 194] on span "Contactpersonen" at bounding box center [95, 193] width 96 height 41
